Goal: Task Accomplishment & Management: Manage account settings

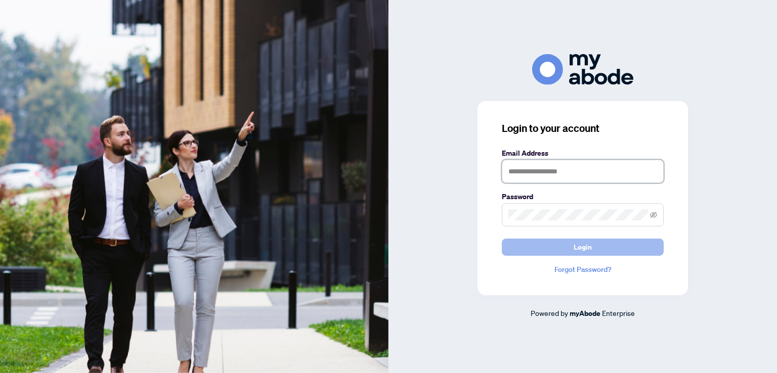
type input "**********"
click at [584, 247] on span "Login" at bounding box center [583, 247] width 18 height 16
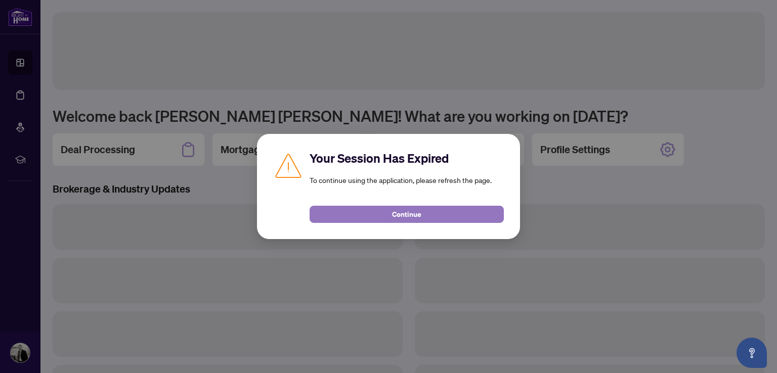
click at [392, 215] on span "Continue" at bounding box center [406, 214] width 29 height 16
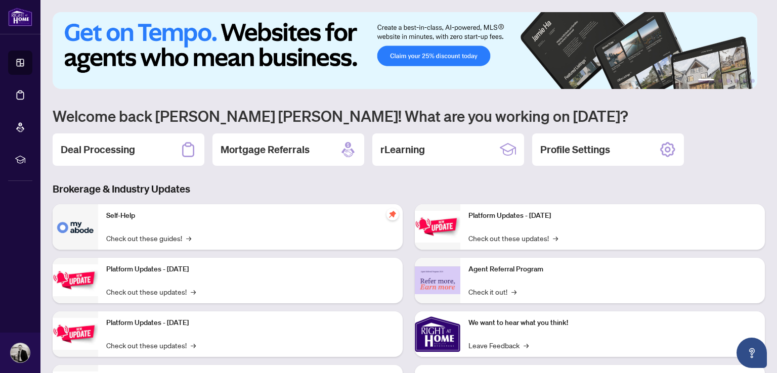
click at [367, 175] on div "1 2 3 4 5 6 Welcome back Jonathan Edward! What are you working on today? Deal P…" at bounding box center [409, 219] width 713 height 414
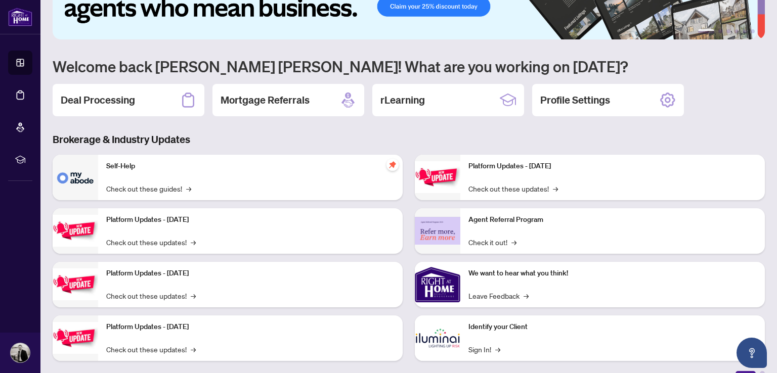
scroll to position [51, 0]
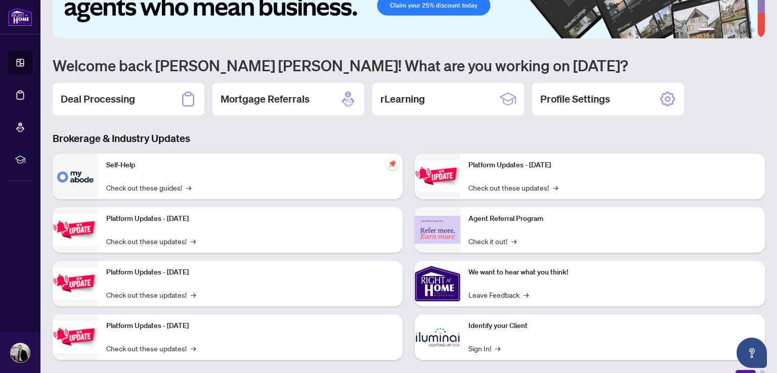
drag, startPoint x: 746, startPoint y: 1, endPoint x: 413, endPoint y: 124, distance: 354.8
click at [412, 124] on div "1 2 3 4 5 6 Welcome back Jonathan Edward! What are you working on today? Deal P…" at bounding box center [409, 169] width 713 height 414
click at [135, 97] on h2 "Deal Processing" at bounding box center [98, 99] width 74 height 14
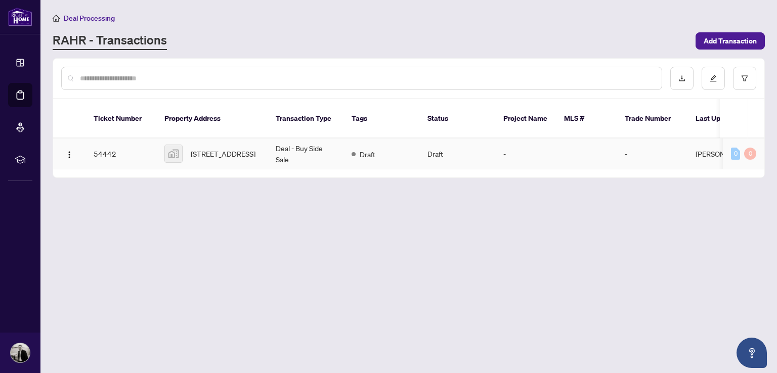
click at [294, 145] on td "Deal - Buy Side Sale" at bounding box center [306, 154] width 76 height 31
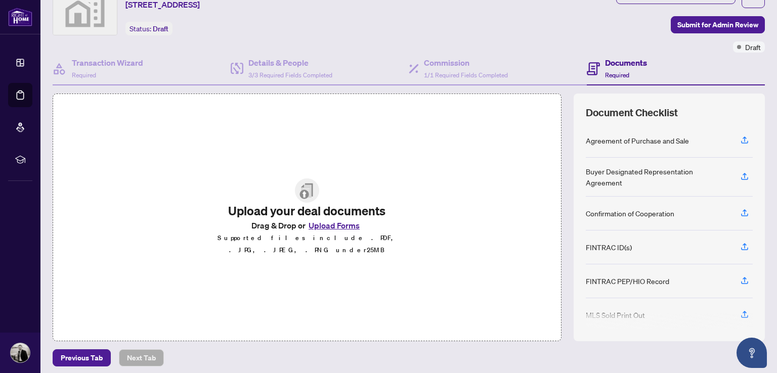
scroll to position [49, 0]
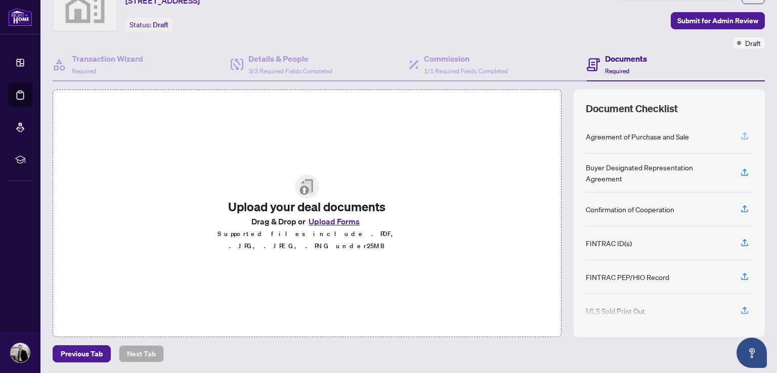
click at [740, 134] on icon "button" at bounding box center [744, 136] width 9 height 9
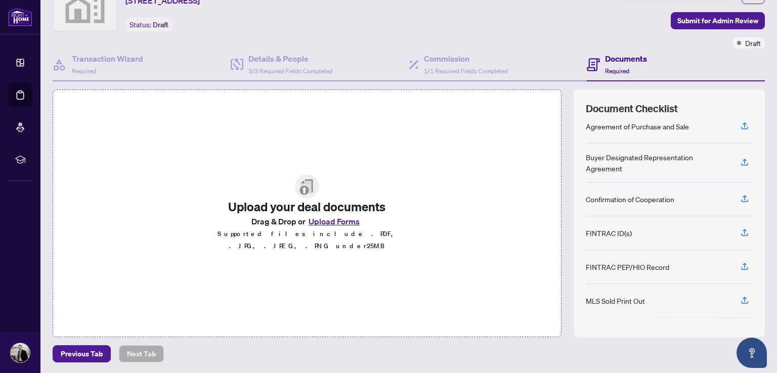
scroll to position [0, 0]
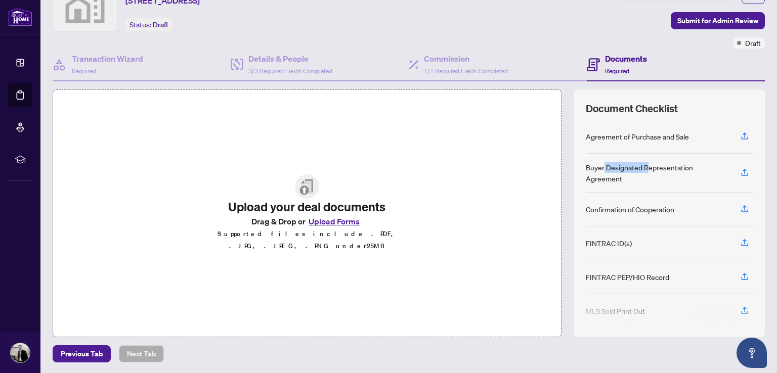
drag, startPoint x: 625, startPoint y: 164, endPoint x: 644, endPoint y: 168, distance: 18.6
click at [642, 166] on div "Buyer Designated Representation Agreement" at bounding box center [657, 173] width 143 height 22
click at [602, 178] on div "Buyer Designated Representation Agreement" at bounding box center [657, 173] width 143 height 22
click at [740, 133] on icon "button" at bounding box center [744, 136] width 9 height 9
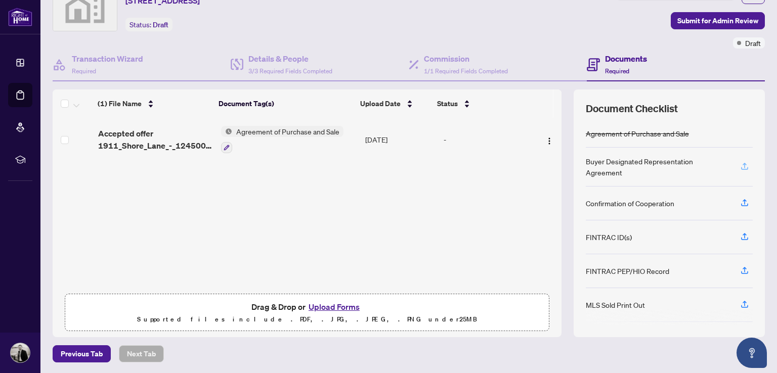
click at [743, 163] on icon "button" at bounding box center [745, 165] width 4 height 5
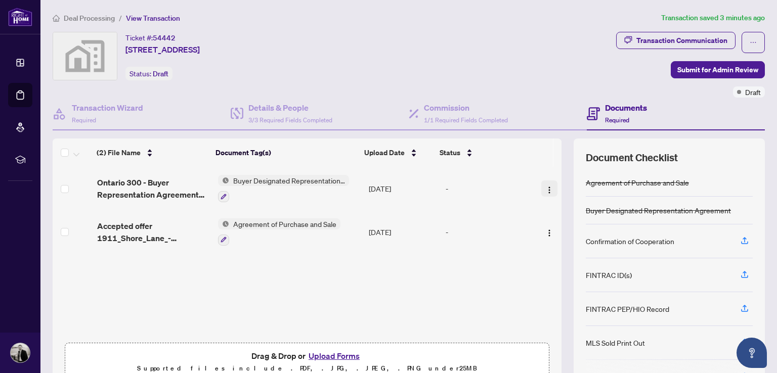
click at [546, 189] on img "button" at bounding box center [550, 190] width 8 height 8
click at [221, 238] on icon "button" at bounding box center [224, 240] width 6 height 6
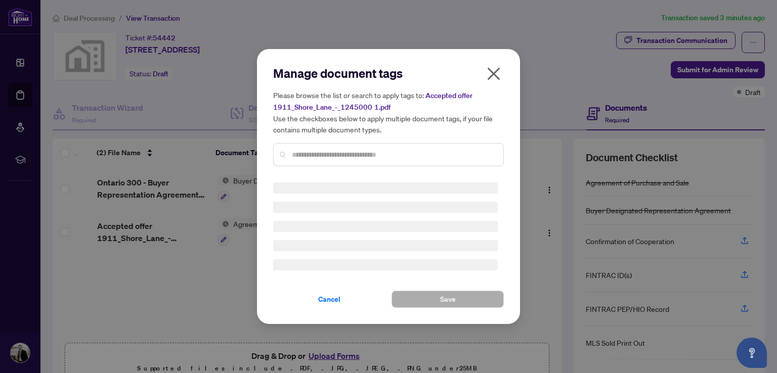
click at [492, 74] on icon "close" at bounding box center [494, 74] width 13 height 13
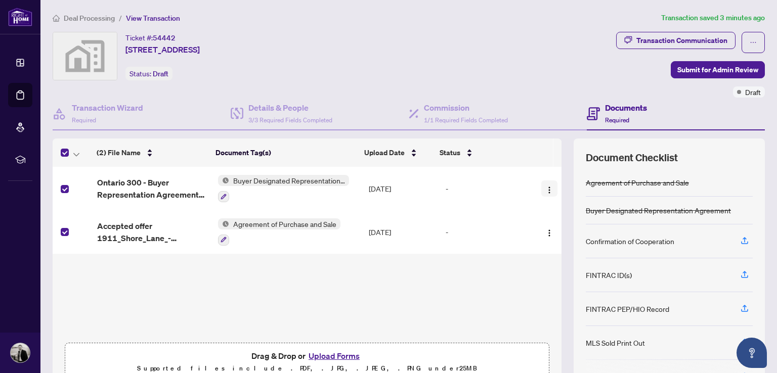
click at [546, 190] on img "button" at bounding box center [550, 190] width 8 height 8
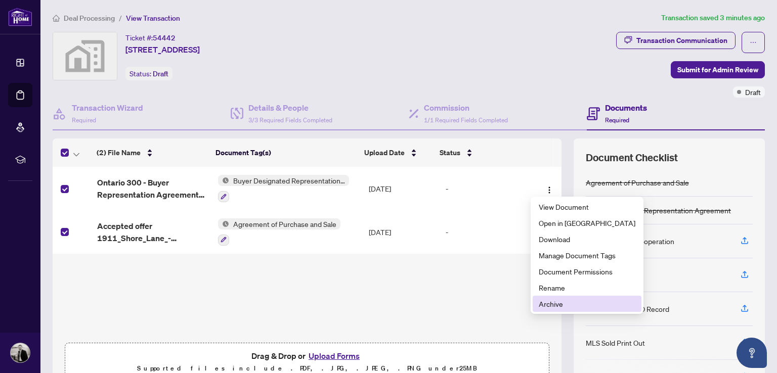
click at [561, 304] on span "Archive" at bounding box center [587, 304] width 97 height 11
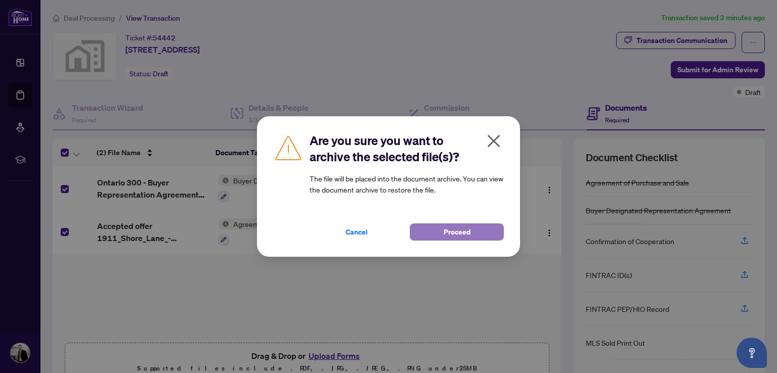
click at [450, 235] on span "Proceed" at bounding box center [457, 232] width 27 height 16
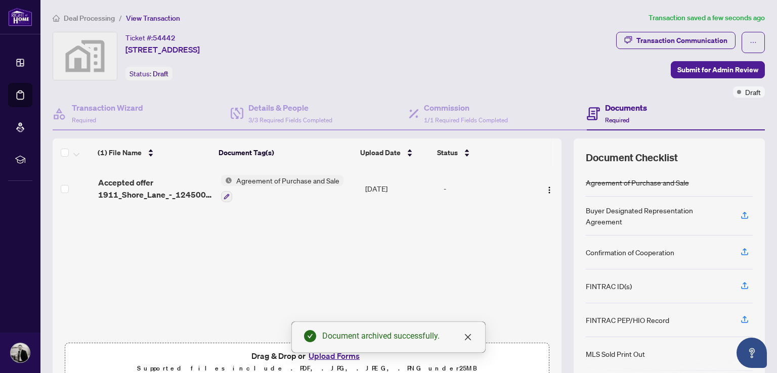
drag, startPoint x: 502, startPoint y: 218, endPoint x: 446, endPoint y: 201, distance: 58.6
click at [502, 218] on div "(1) File Name Document Tag(s) Upload Date Status Accepted offer 1911_Shore_Lane…" at bounding box center [307, 252] width 509 height 171
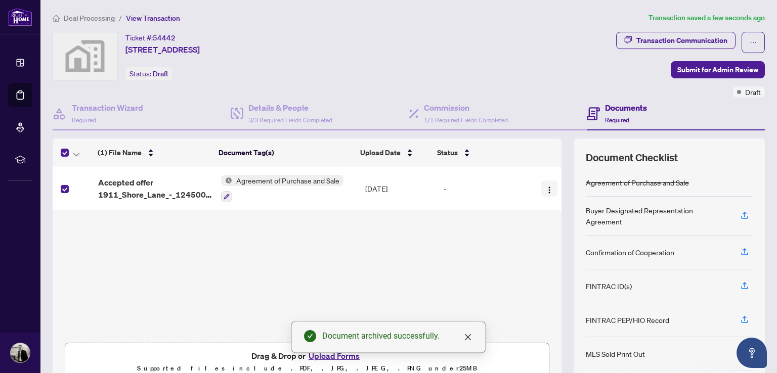
click at [541, 190] on button "button" at bounding box center [549, 189] width 16 height 16
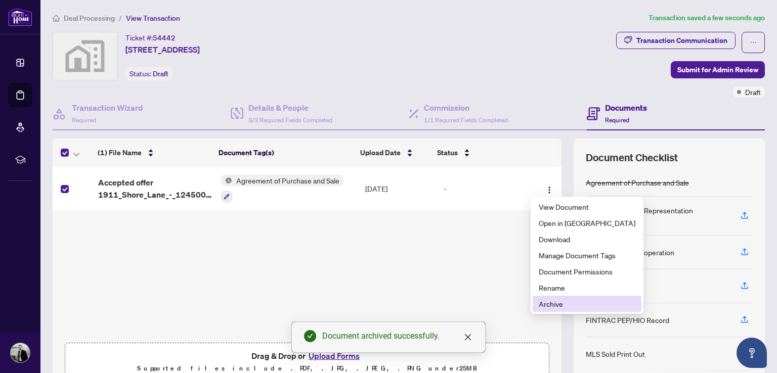
click at [564, 302] on span "Archive" at bounding box center [587, 304] width 97 height 11
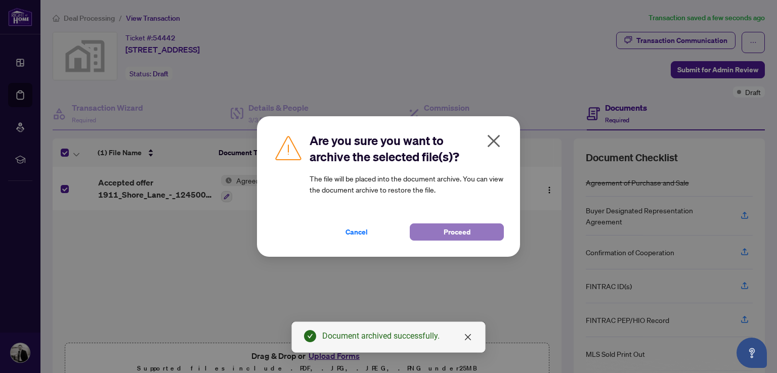
click at [444, 231] on span "Proceed" at bounding box center [457, 232] width 27 height 16
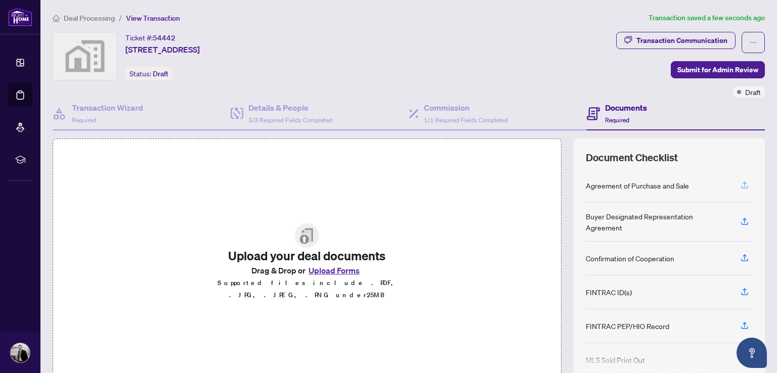
click at [740, 182] on icon "button" at bounding box center [744, 185] width 9 height 9
click at [740, 217] on icon "button" at bounding box center [744, 221] width 9 height 9
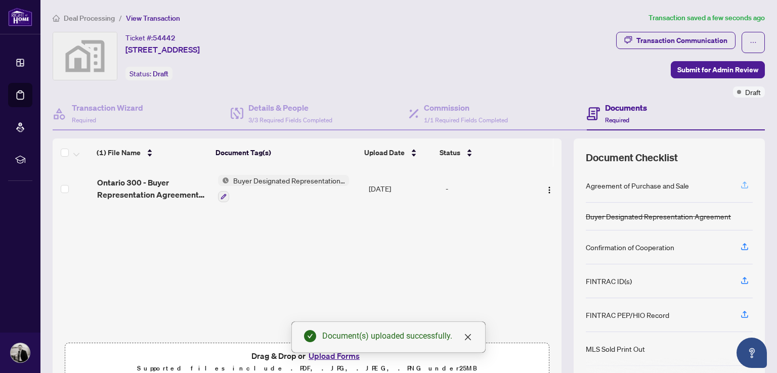
click at [740, 183] on icon "button" at bounding box center [744, 185] width 9 height 9
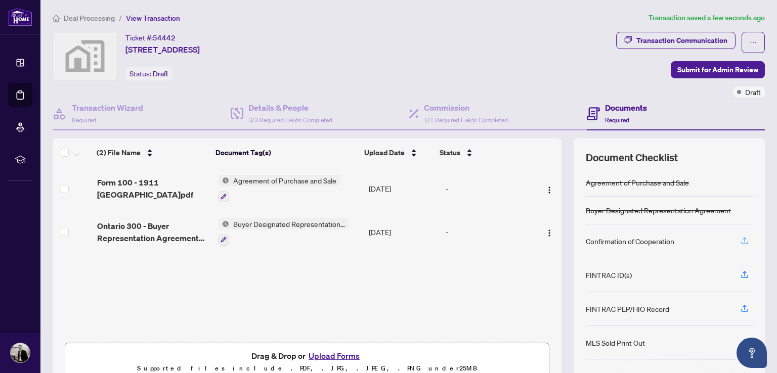
click at [740, 236] on icon "button" at bounding box center [744, 240] width 9 height 9
click at [740, 238] on icon "button" at bounding box center [744, 240] width 9 height 9
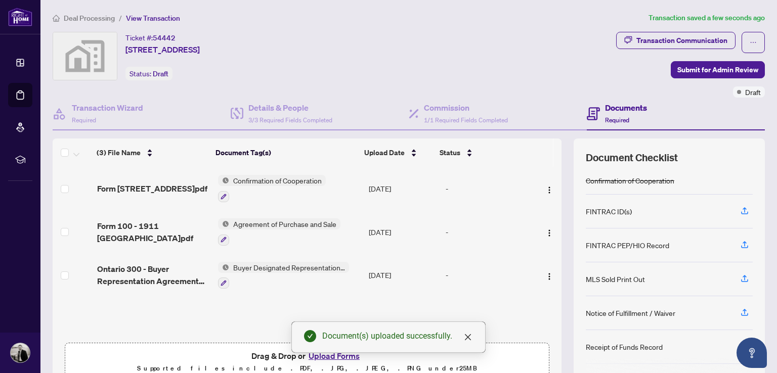
scroll to position [51, 0]
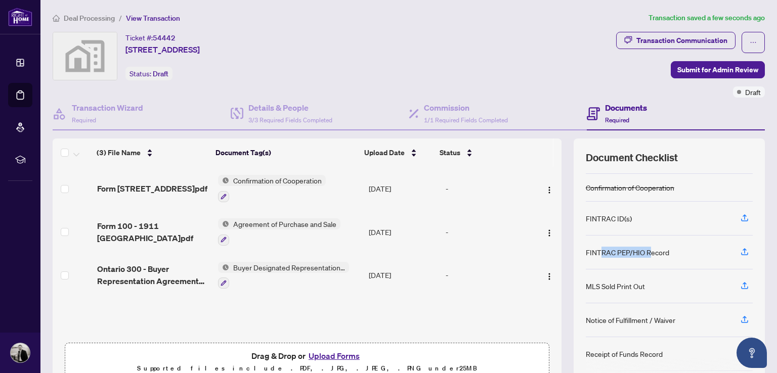
drag, startPoint x: 593, startPoint y: 249, endPoint x: 644, endPoint y: 249, distance: 50.6
click at [644, 249] on div "FINTRAC PEP/HIO Record" at bounding box center [627, 252] width 83 height 11
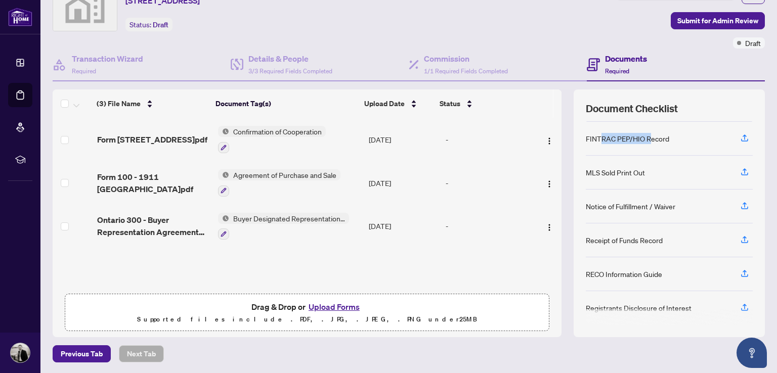
scroll to position [116, 0]
click at [740, 235] on icon "button" at bounding box center [744, 238] width 9 height 9
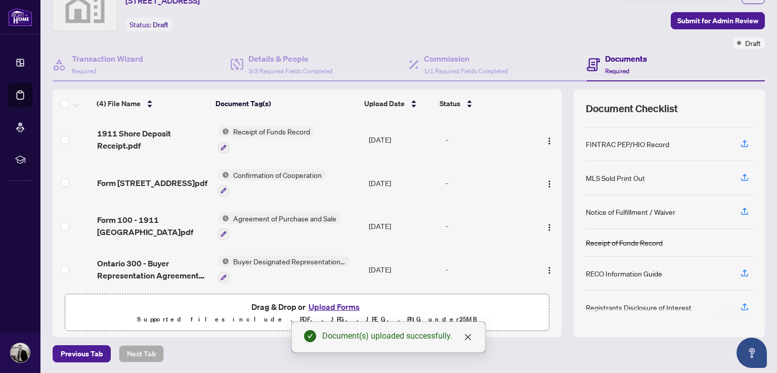
scroll to position [110, 0]
click at [635, 269] on div "RECO Information Guide" at bounding box center [624, 273] width 76 height 11
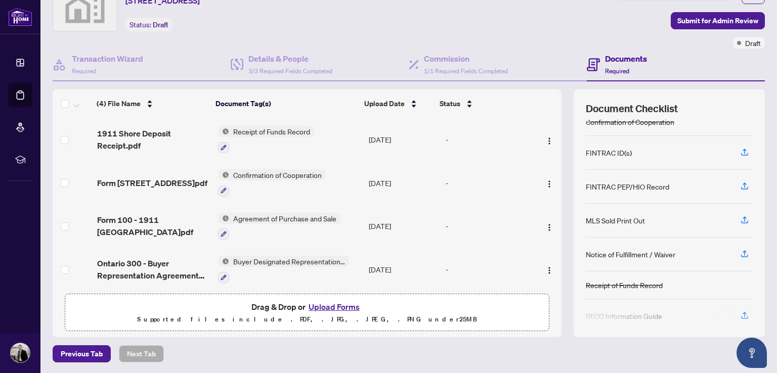
scroll to position [60, 0]
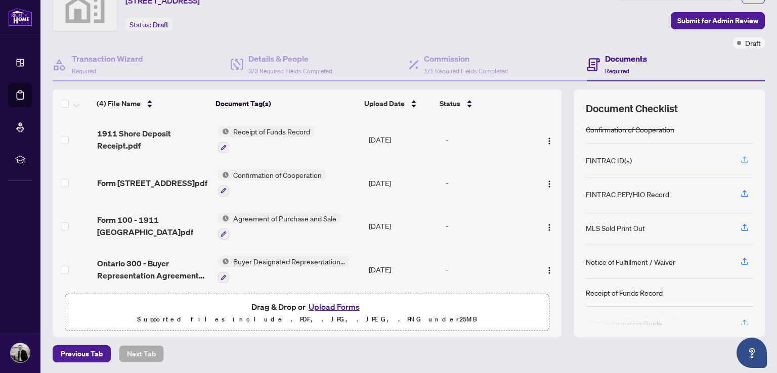
click at [740, 156] on icon "button" at bounding box center [744, 159] width 9 height 9
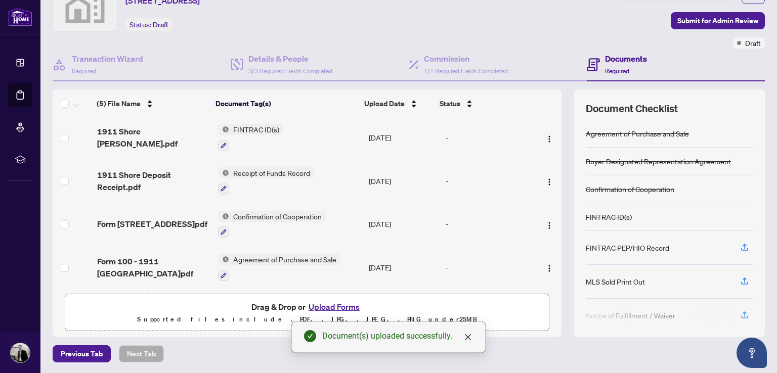
scroll to position [0, 0]
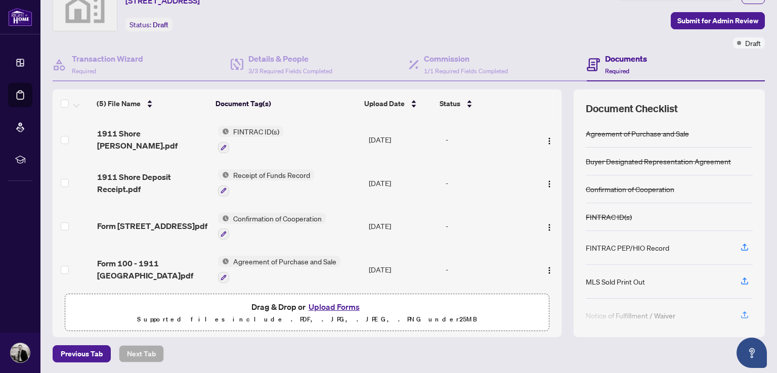
click at [327, 306] on button "Upload Forms" at bounding box center [334, 307] width 57 height 13
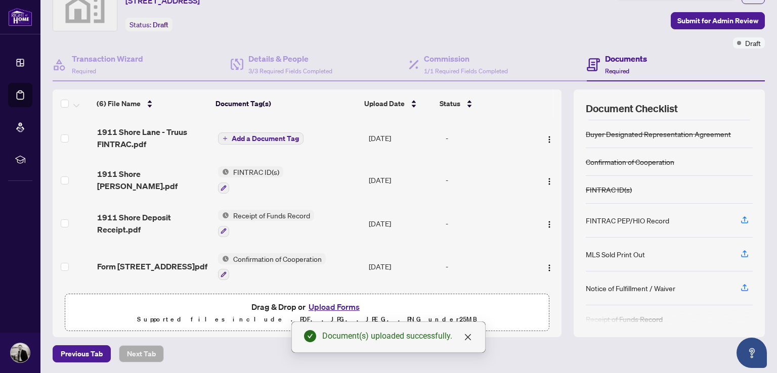
scroll to position [105, 0]
